Goal: Task Accomplishment & Management: Use online tool/utility

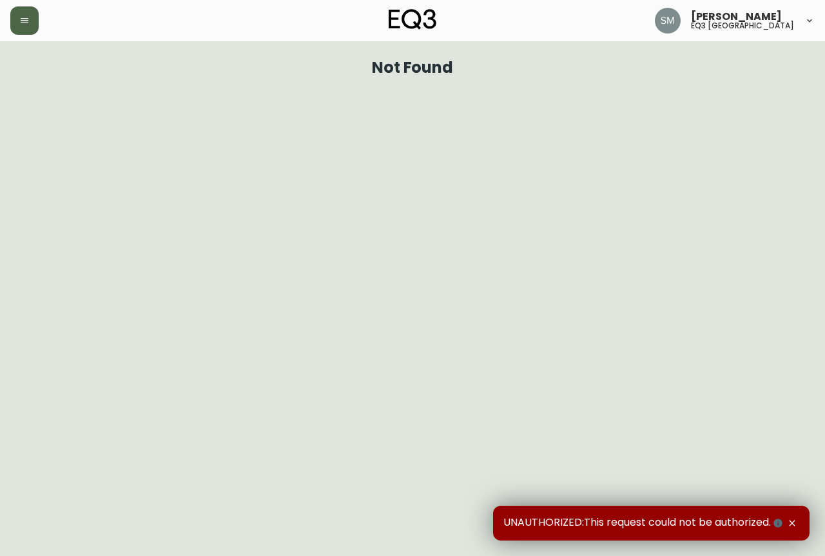
click at [32, 30] on button "button" at bounding box center [24, 20] width 28 height 28
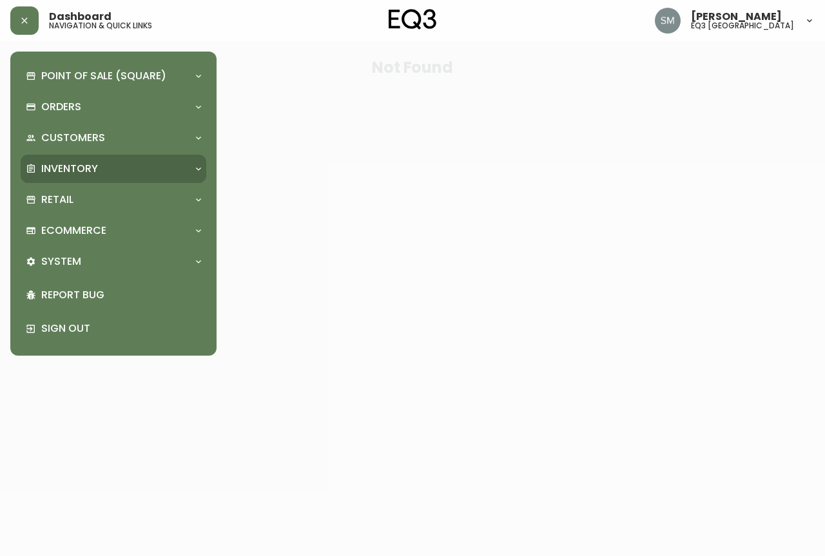
click at [83, 166] on p "Inventory" at bounding box center [69, 169] width 57 height 14
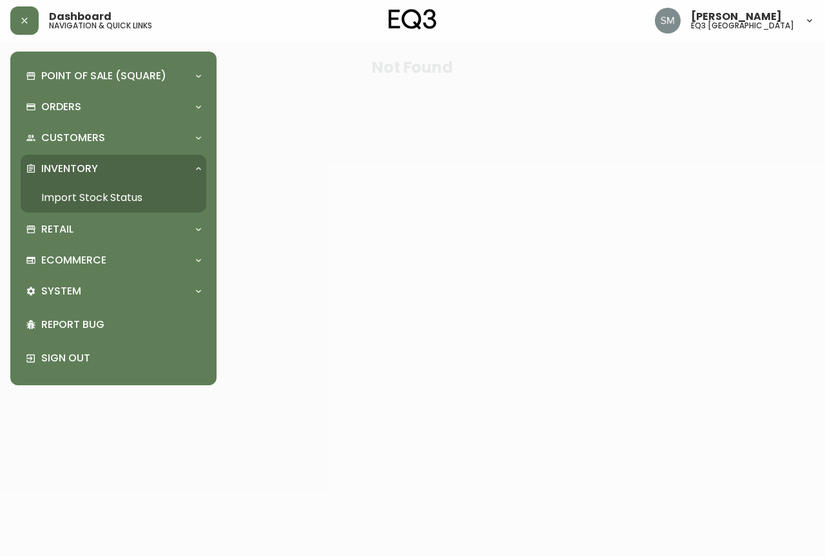
click at [104, 193] on link "Import Stock Status" at bounding box center [114, 198] width 186 height 30
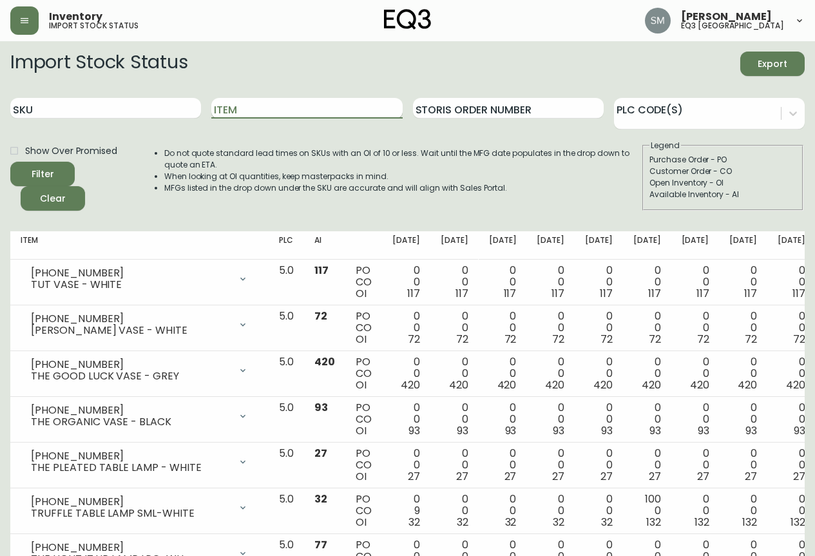
click at [238, 112] on input "Item" at bounding box center [306, 108] width 191 height 21
click at [10, 162] on button "Filter" at bounding box center [42, 174] width 64 height 24
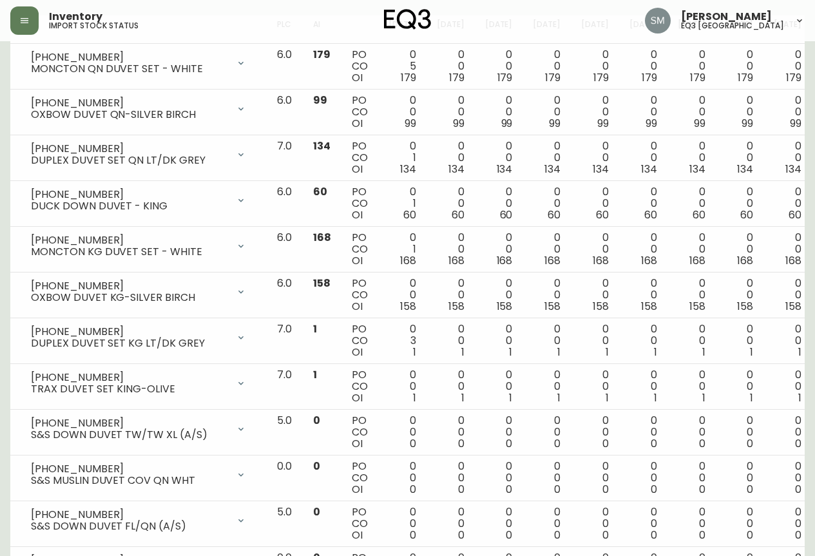
scroll to position [101, 0]
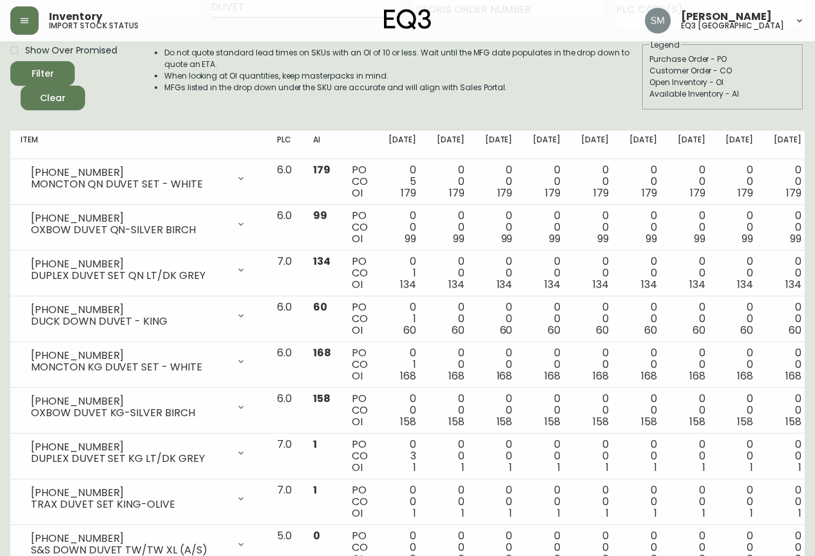
type input "DUVET"
